Goal: Task Accomplishment & Management: Manage account settings

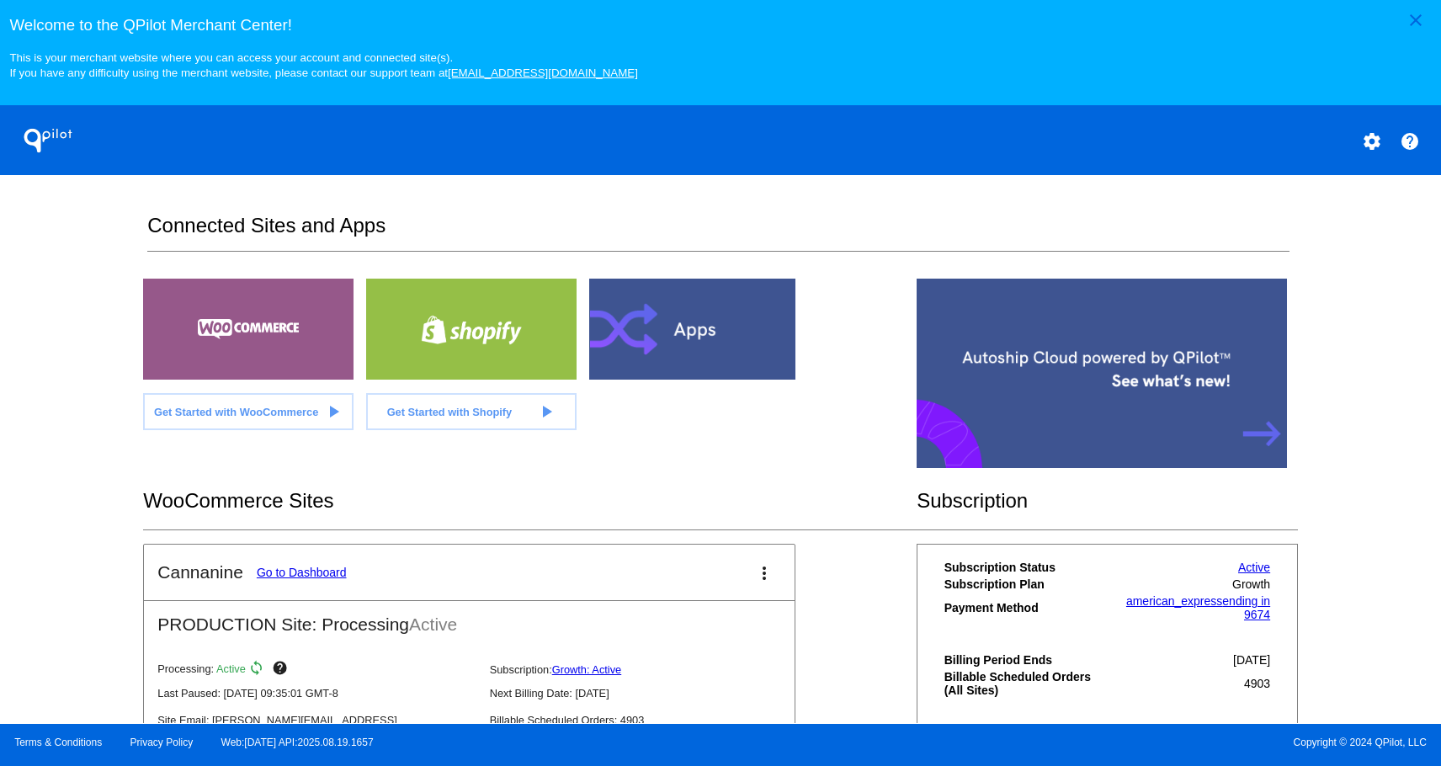
scroll to position [366, 0]
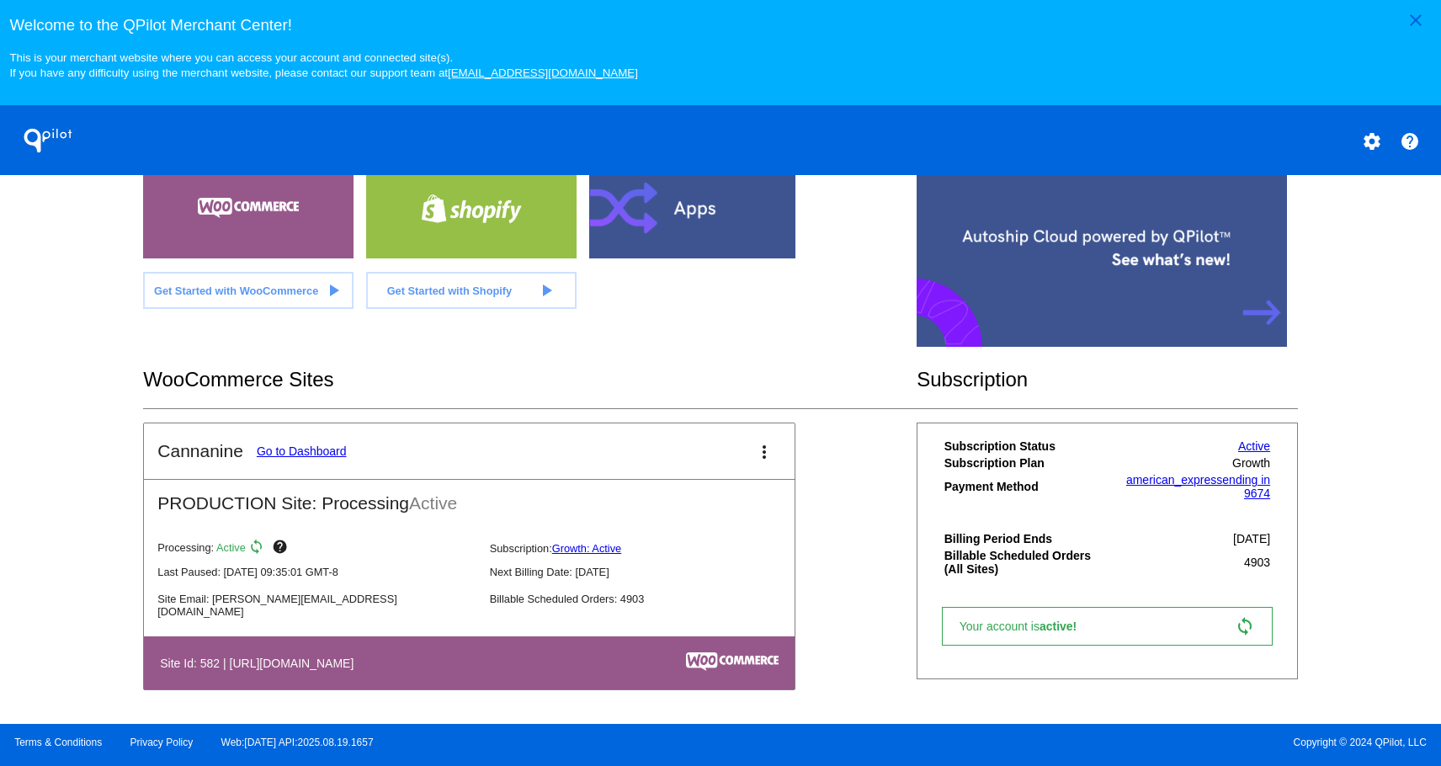
click at [290, 452] on link "Go to Dashboard" at bounding box center [302, 451] width 90 height 13
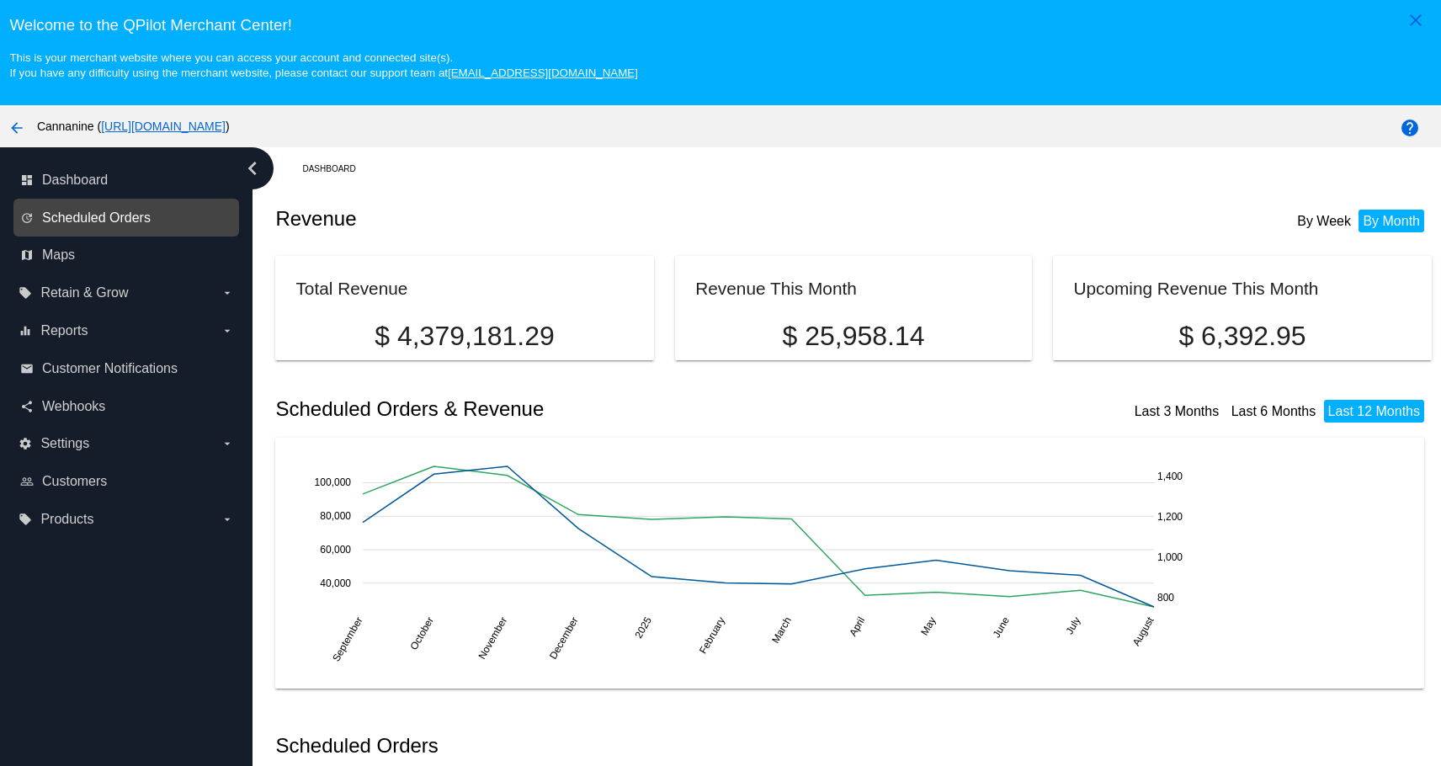
click at [67, 218] on span "Scheduled Orders" at bounding box center [96, 217] width 109 height 15
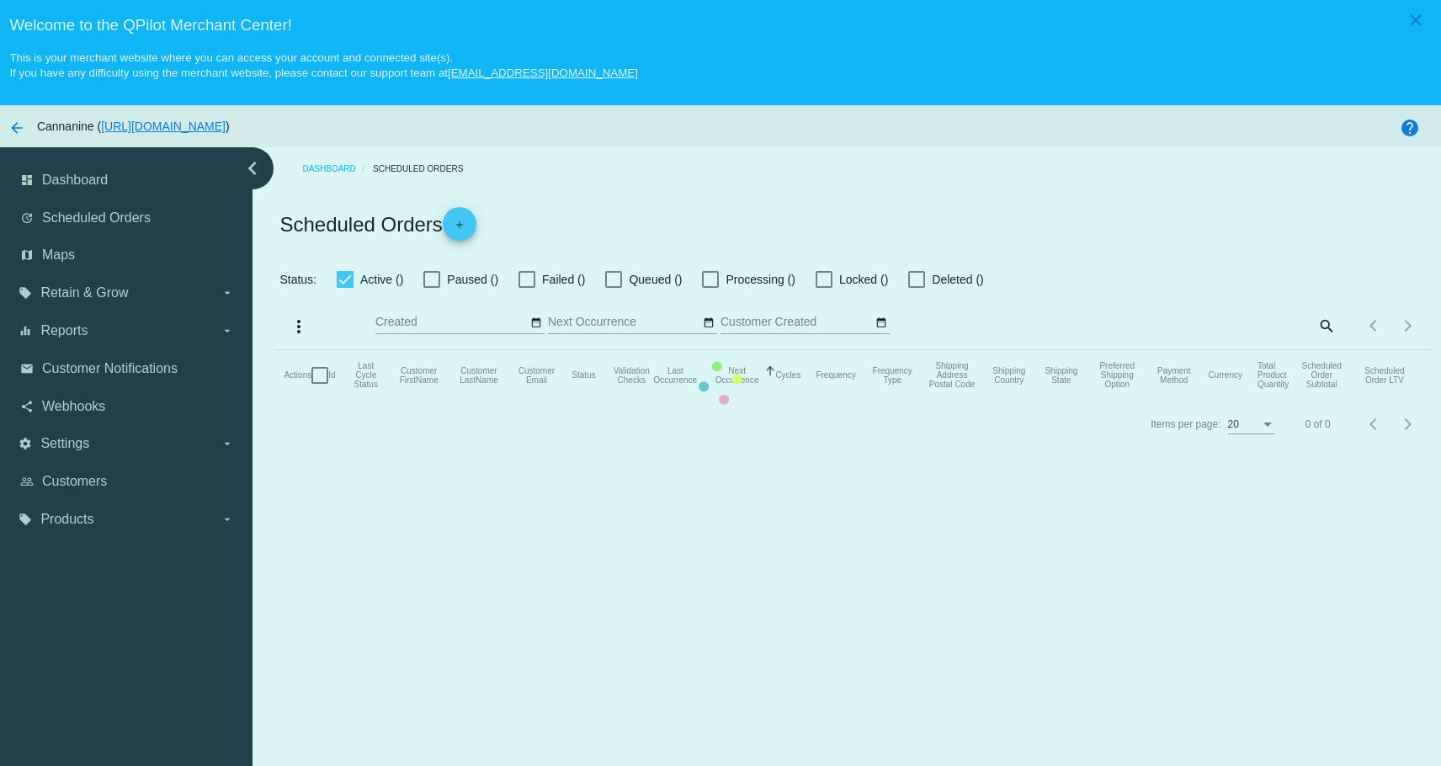
checkbox input "true"
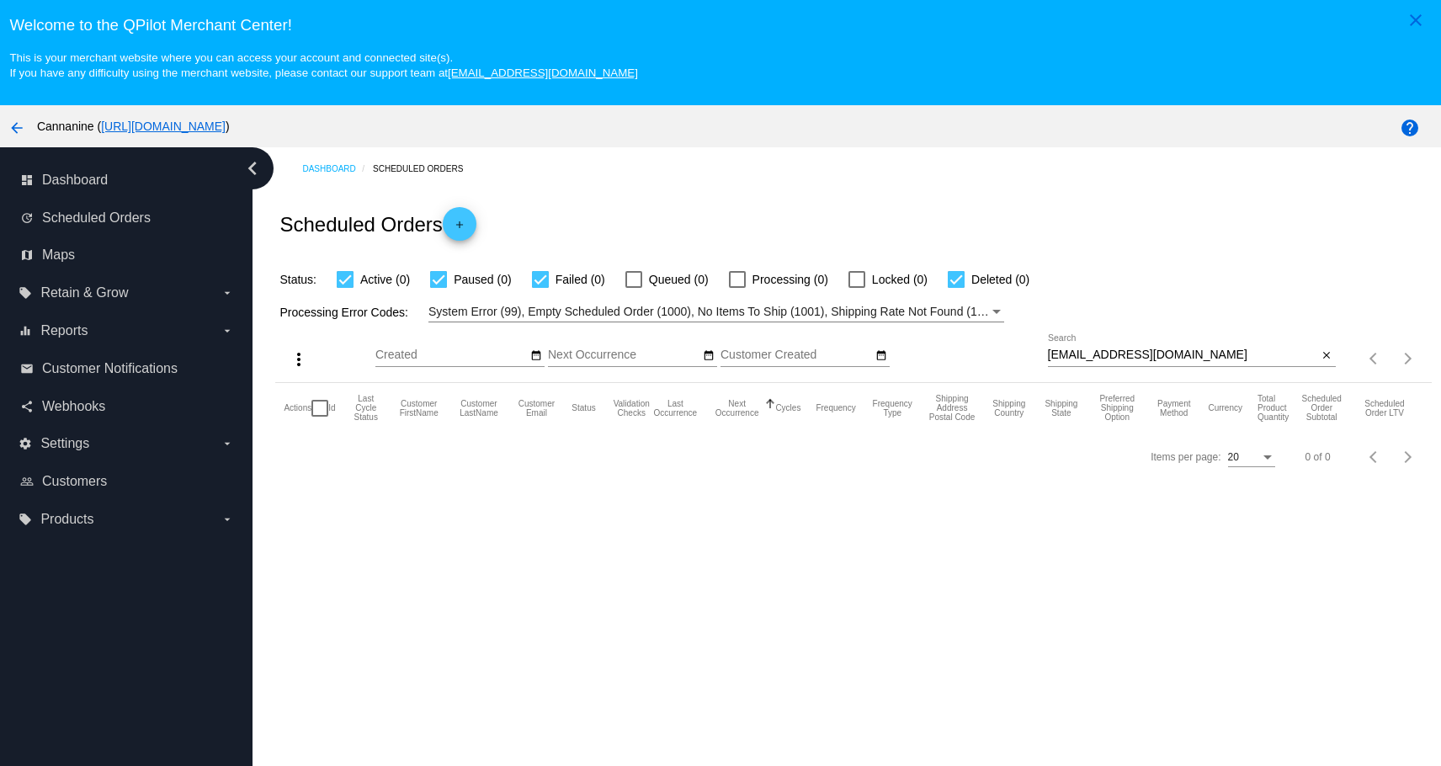
click at [1177, 359] on input "[EMAIL_ADDRESS][DOMAIN_NAME]" at bounding box center [1183, 355] width 270 height 13
paste input "phylliskgriffin@g"
type input "[EMAIL_ADDRESS][DOMAIN_NAME]"
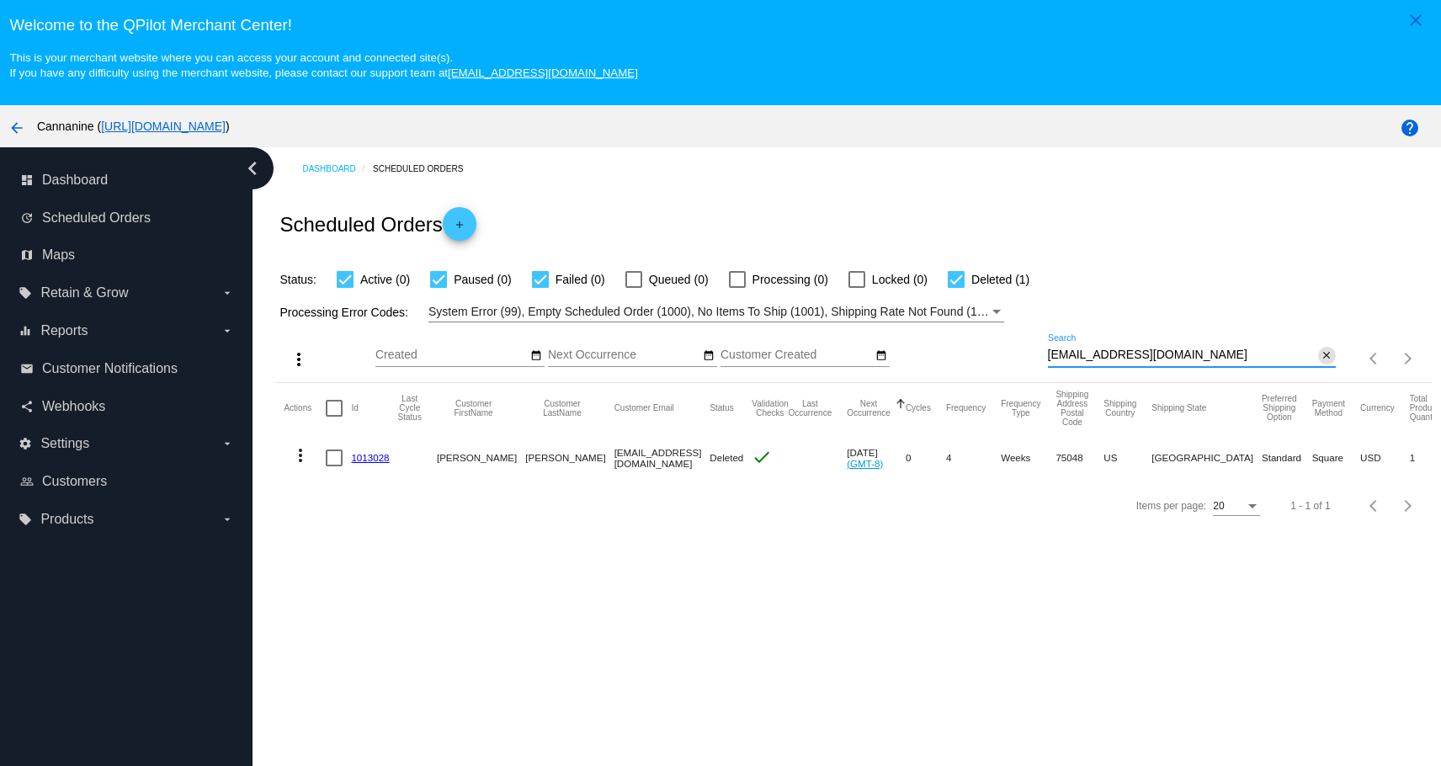
click at [1321, 357] on mat-icon "close" at bounding box center [1327, 355] width 12 height 13
